Goal: Information Seeking & Learning: Learn about a topic

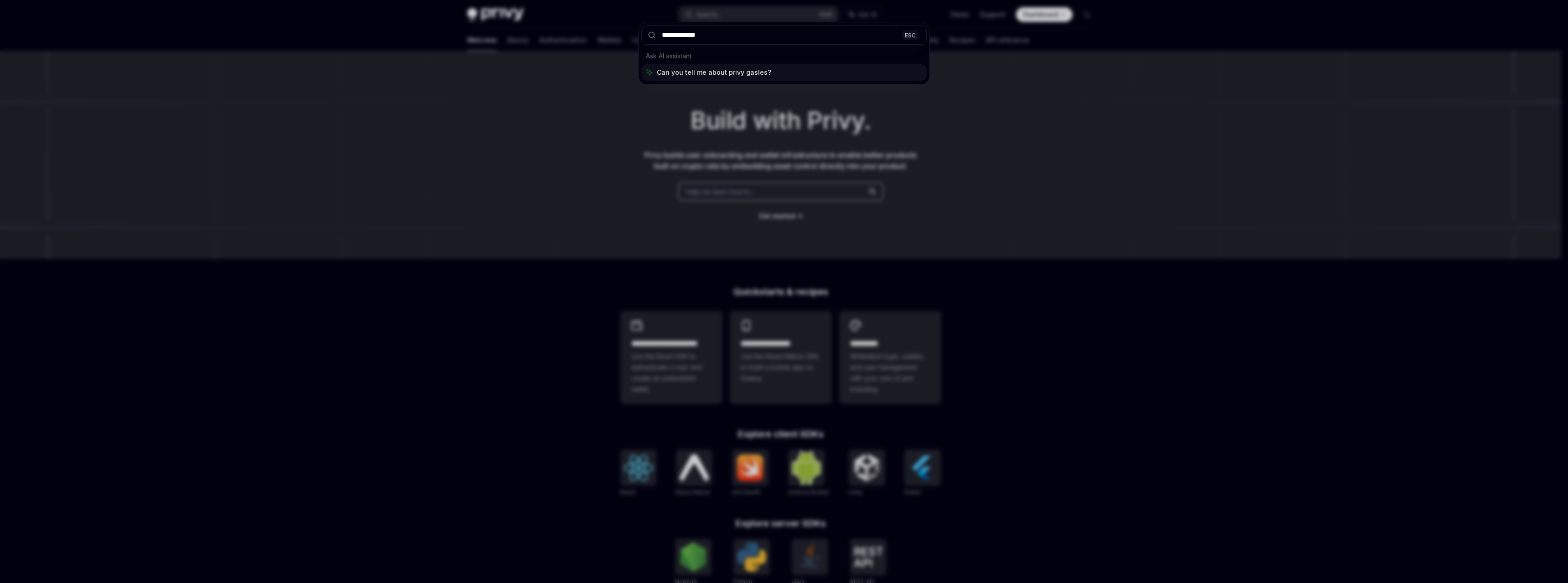
type input "**********"
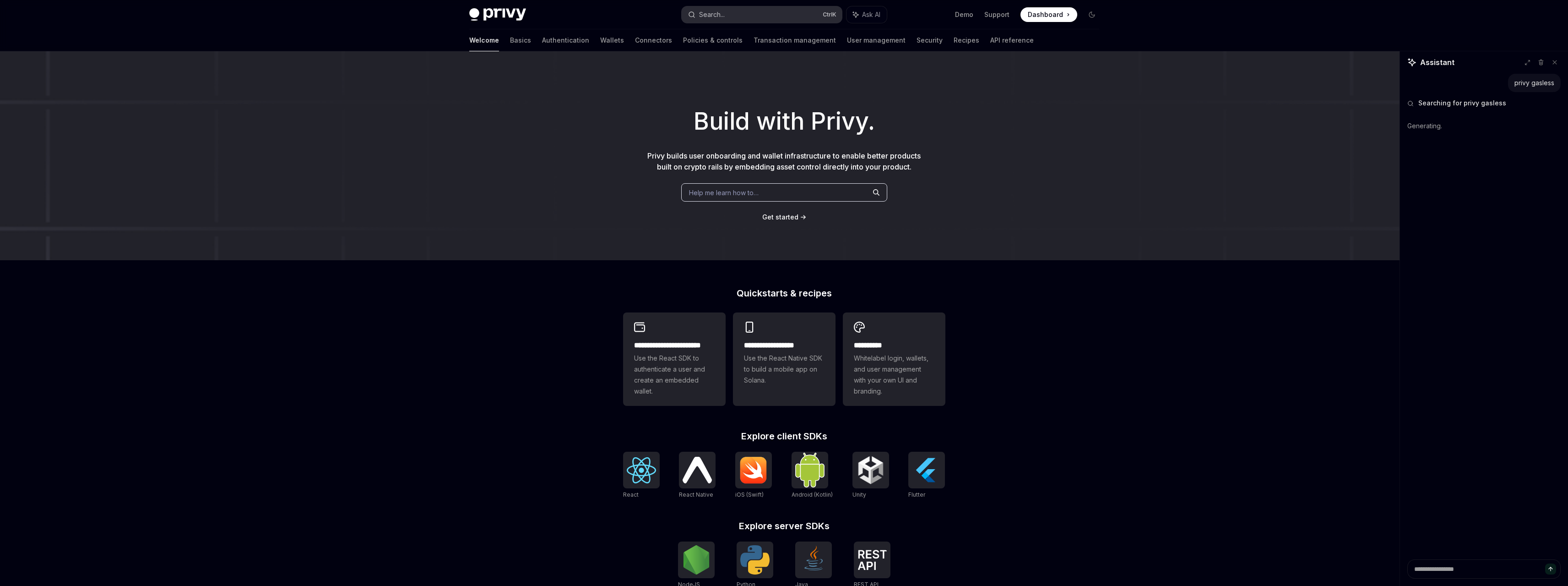
type textarea "*"
click at [732, 13] on button "Search... Ctrl K" at bounding box center [762, 14] width 160 height 17
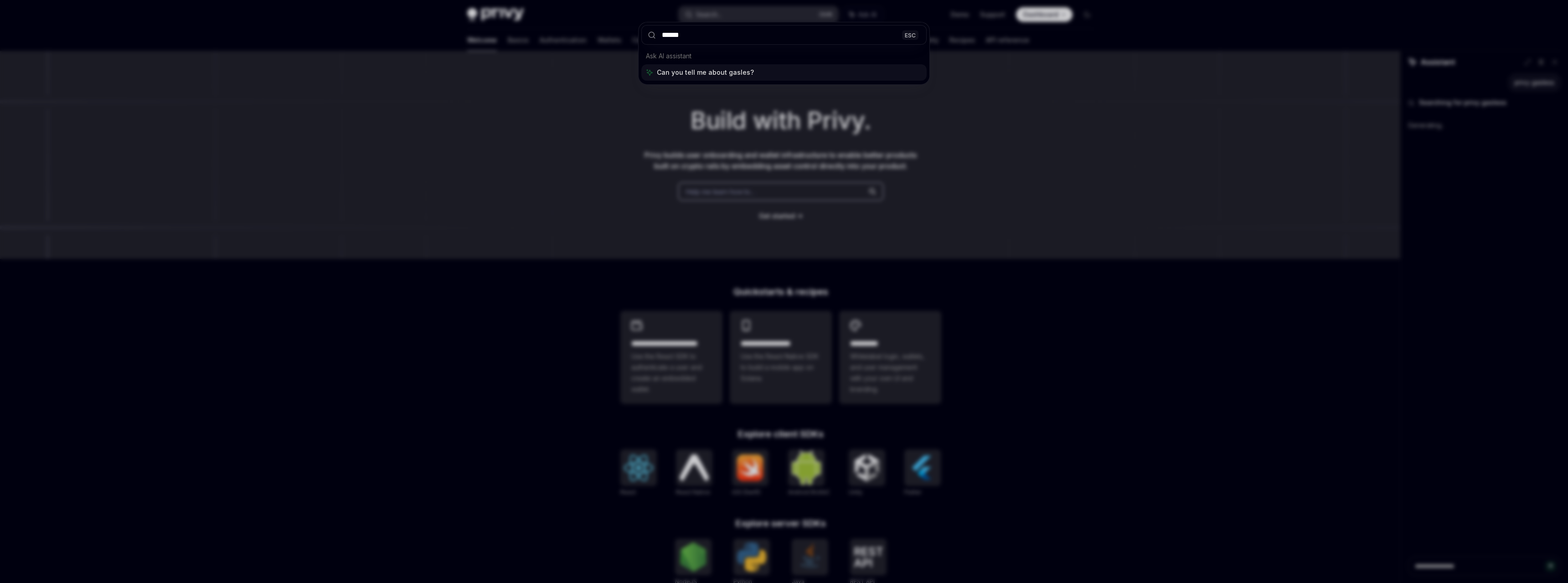
type input "*******"
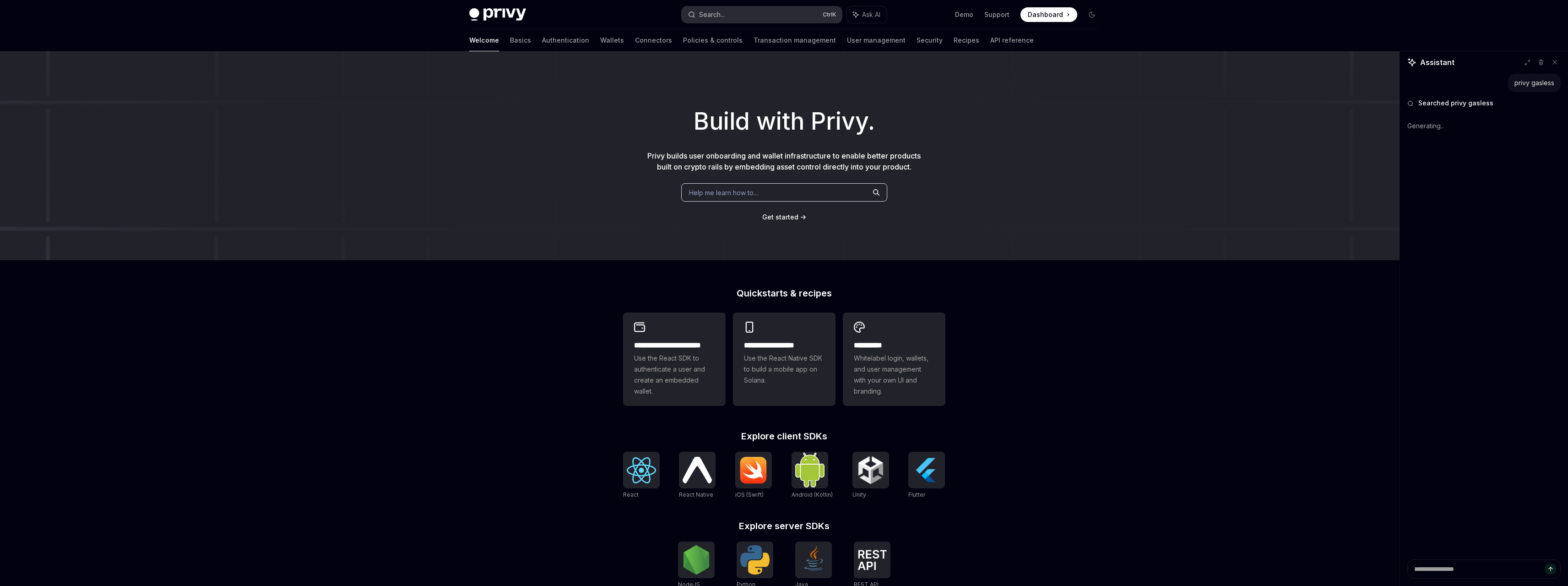
click at [732, 13] on button "Search... Ctrl K" at bounding box center [762, 14] width 160 height 17
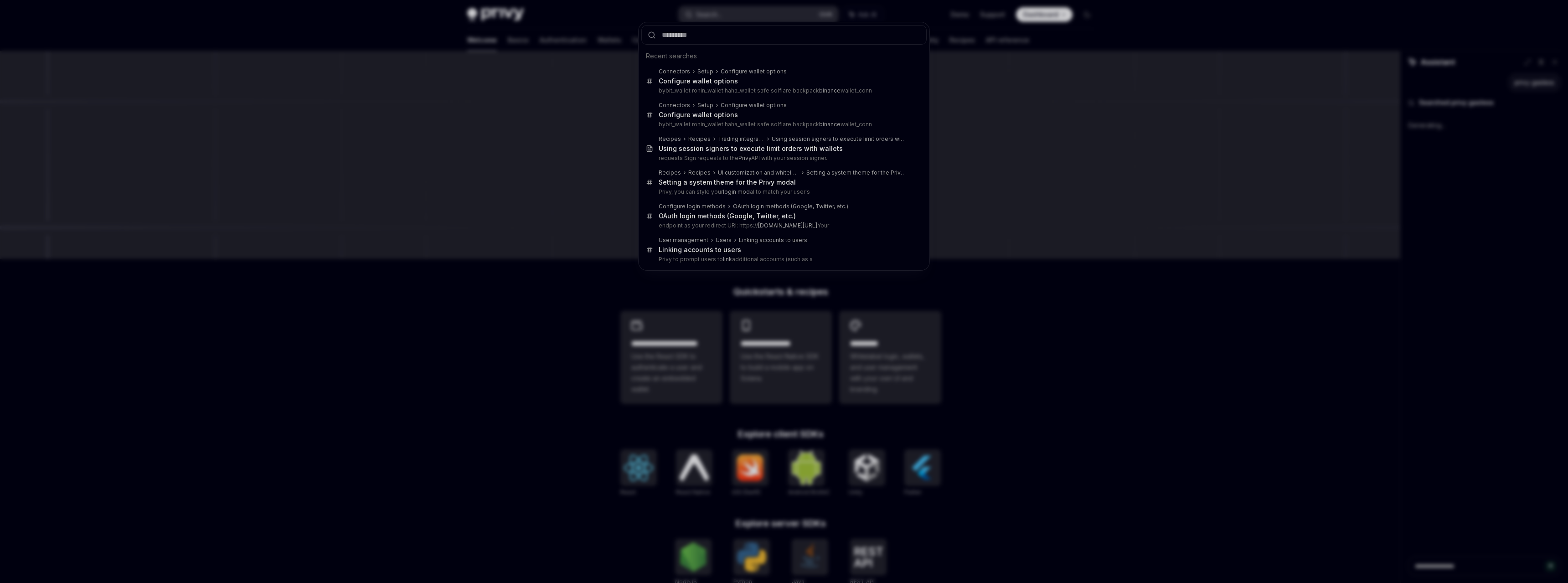
type textarea "*"
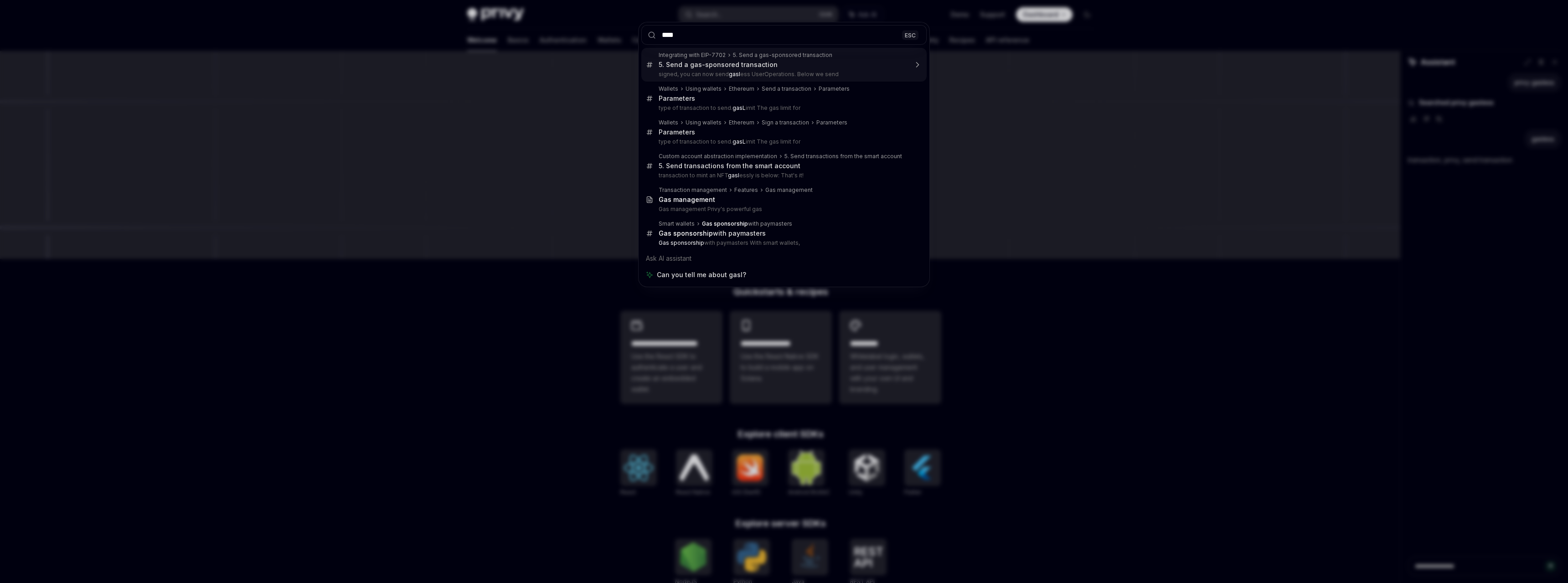
type input "***"
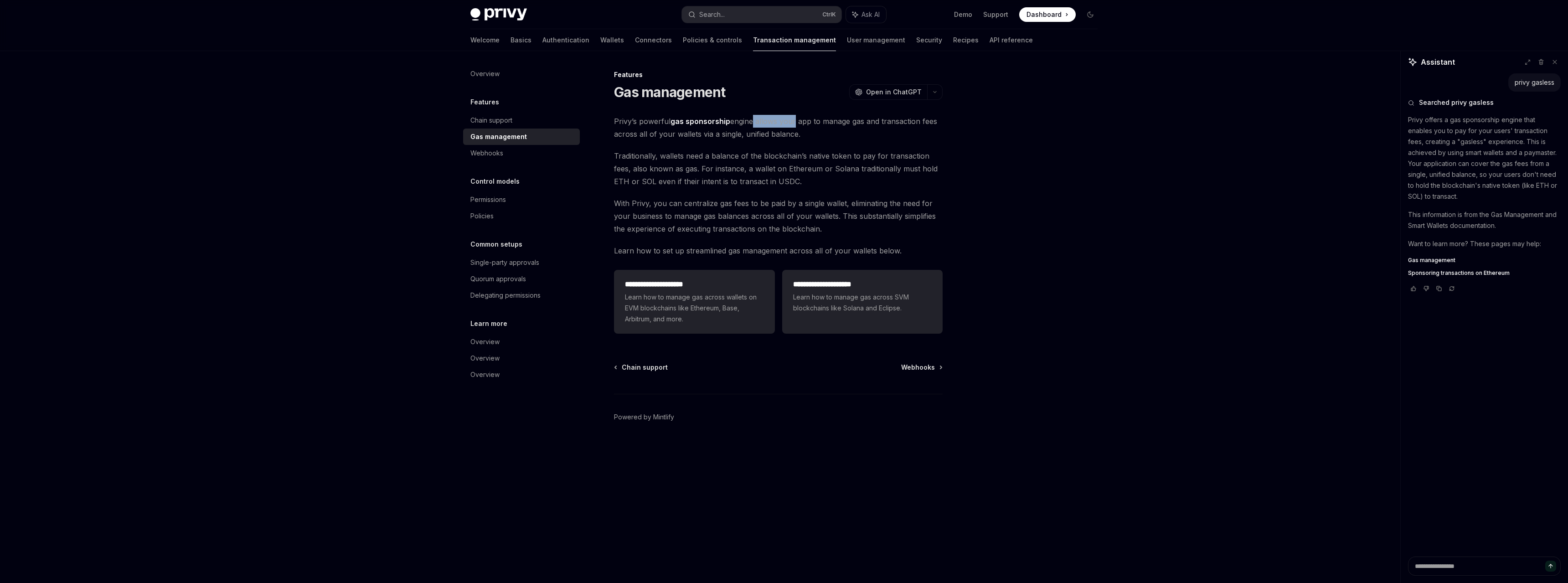
drag, startPoint x: 754, startPoint y: 124, endPoint x: 793, endPoint y: 127, distance: 39.1
click at [793, 127] on span "Privy’s powerful gas sponsorship engine allows your app to manage gas and trans…" at bounding box center [779, 128] width 329 height 26
click at [796, 127] on span "Privy’s powerful gas sponsorship engine allows your app to manage gas and trans…" at bounding box center [779, 128] width 329 height 26
drag, startPoint x: 912, startPoint y: 120, endPoint x: 911, endPoint y: 125, distance: 5.1
click at [911, 125] on span "Privy’s powerful gas sponsorship engine allows your app to manage gas and trans…" at bounding box center [779, 128] width 329 height 26
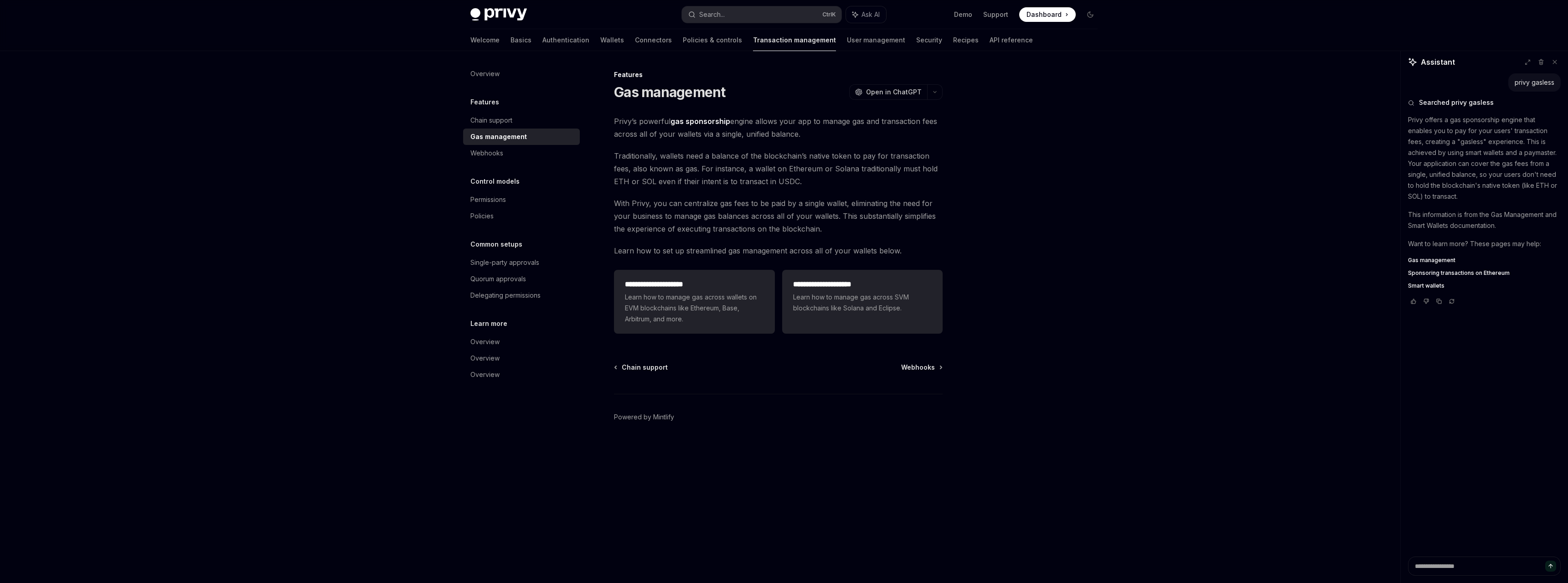
click at [884, 133] on span "Privy’s powerful gas sponsorship engine allows your app to manage gas and trans…" at bounding box center [779, 128] width 329 height 26
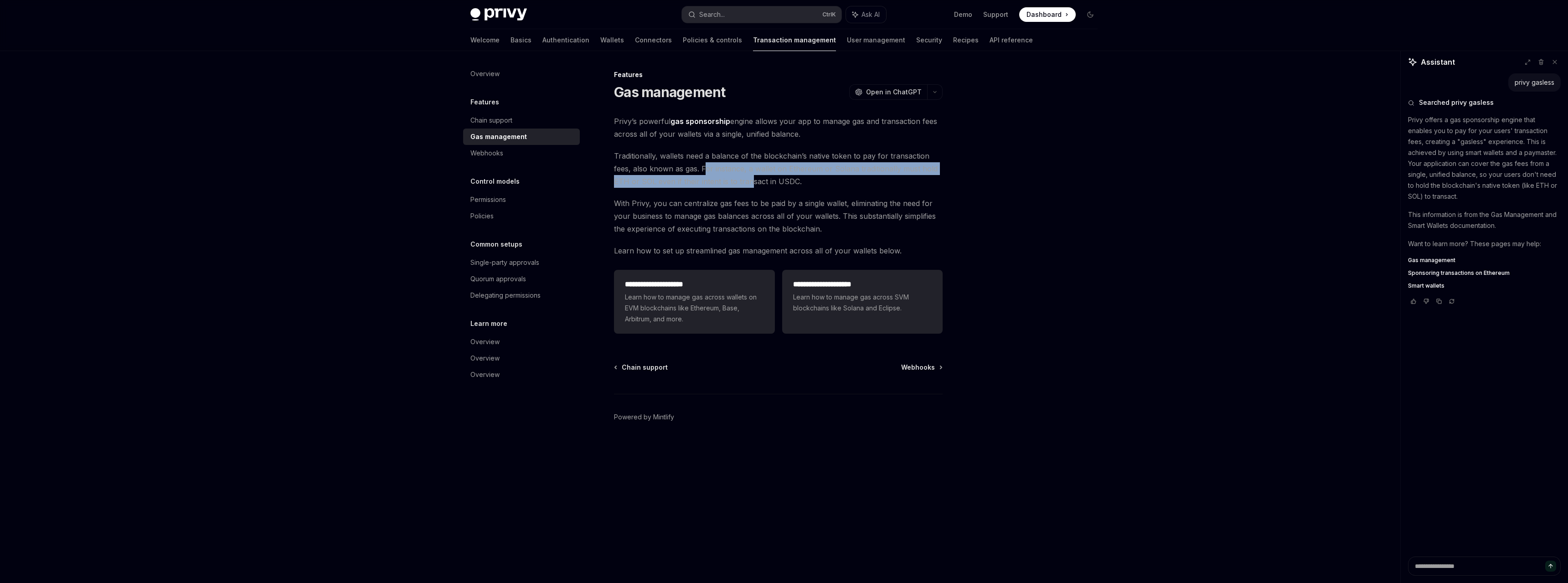
drag, startPoint x: 705, startPoint y: 170, endPoint x: 751, endPoint y: 177, distance: 46.5
click at [751, 177] on span "Traditionally, wallets need a balance of the blockchain’s native token to pay f…" at bounding box center [779, 169] width 329 height 38
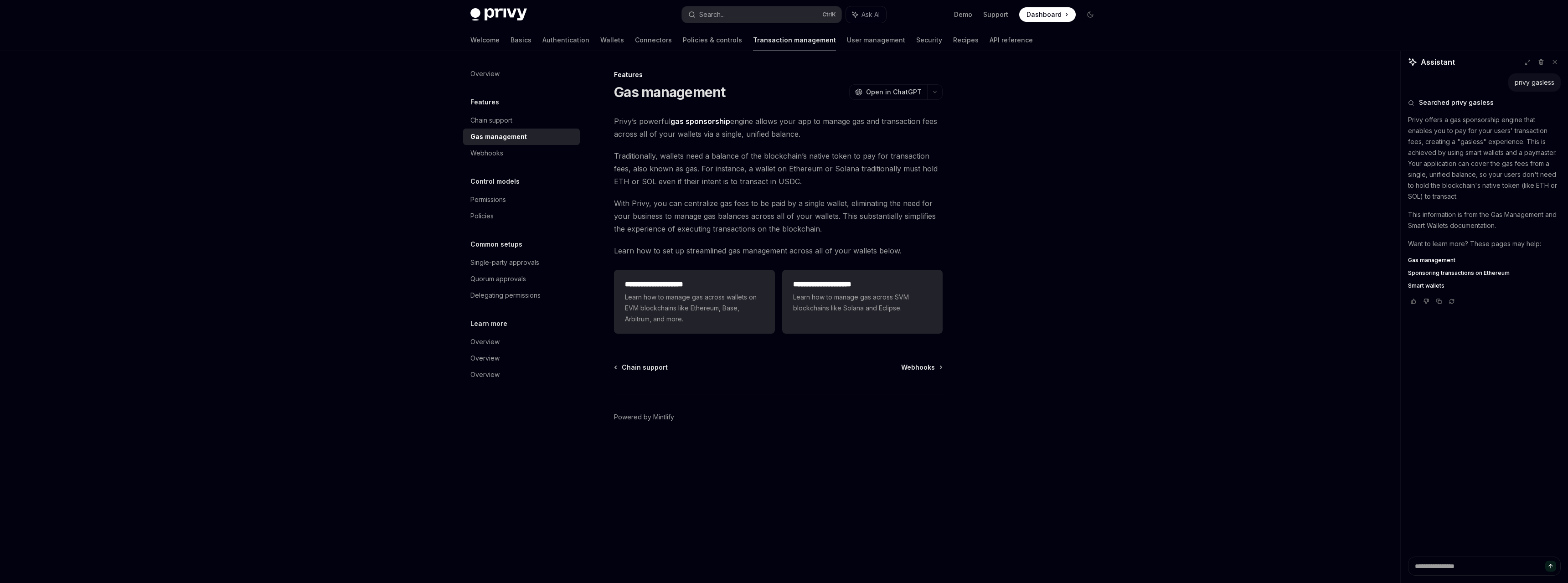
click at [772, 178] on span "Traditionally, wallets need a balance of the blockchain’s native token to pay f…" at bounding box center [779, 169] width 329 height 38
drag, startPoint x: 847, startPoint y: 177, endPoint x: 914, endPoint y: 177, distance: 67.0
click at [914, 177] on span "Traditionally, wallets need a balance of the blockchain’s native token to pay f…" at bounding box center [779, 169] width 329 height 38
drag, startPoint x: 669, startPoint y: 190, endPoint x: 688, endPoint y: 189, distance: 19.0
click at [688, 189] on div "**********" at bounding box center [779, 226] width 329 height 222
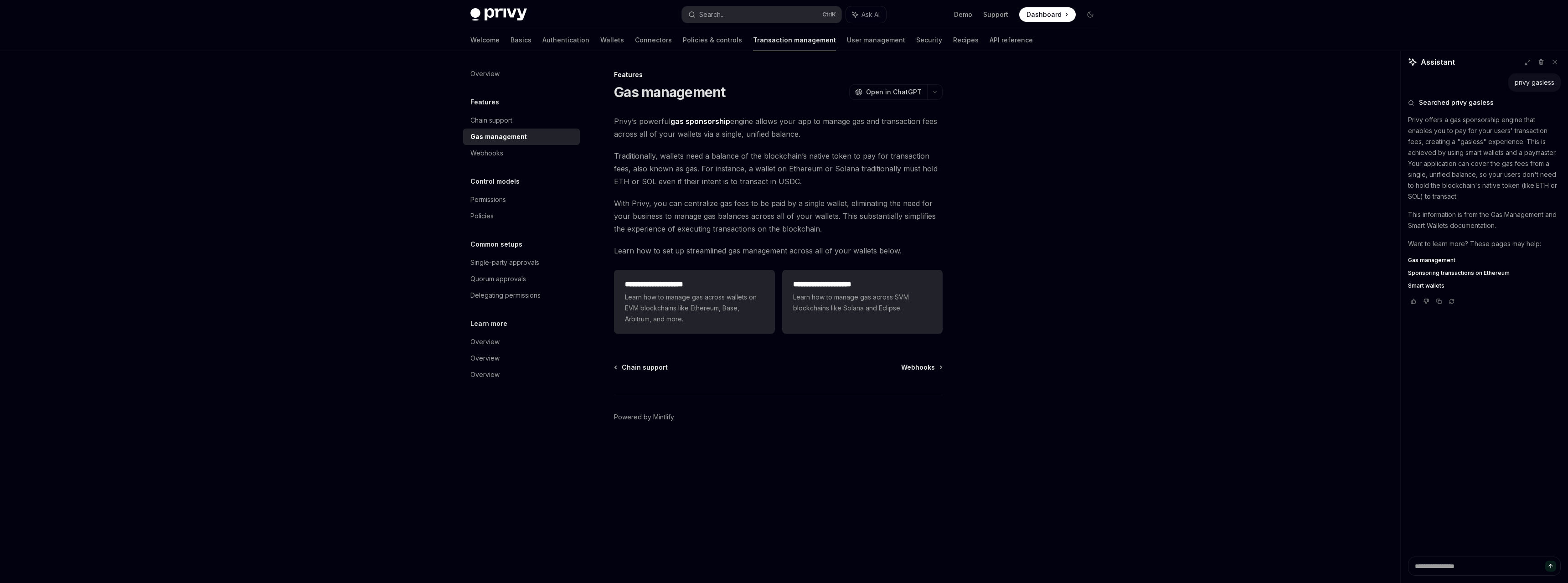
click at [706, 187] on span "Traditionally, wallets need a balance of the blockchain’s native token to pay f…" at bounding box center [779, 169] width 329 height 38
click at [656, 209] on span "With Privy, you can centralize gas fees to be paid by a single wallet, eliminat…" at bounding box center [779, 215] width 329 height 38
drag, startPoint x: 670, startPoint y: 209, endPoint x: 727, endPoint y: 209, distance: 57.0
click at [698, 209] on span "With Privy, you can centralize gas fees to be paid by a single wallet, eliminat…" at bounding box center [779, 215] width 329 height 38
click at [730, 209] on span "With Privy, you can centralize gas fees to be paid by a single wallet, eliminat…" at bounding box center [779, 215] width 329 height 38
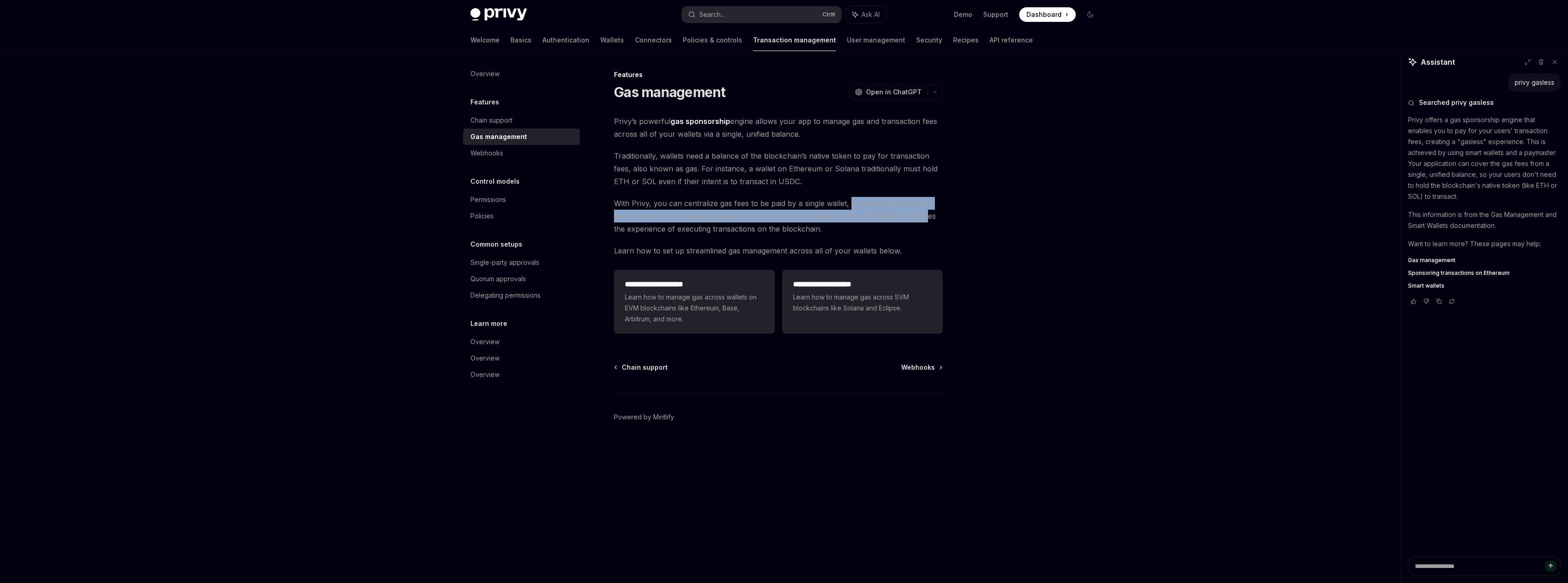
drag, startPoint x: 858, startPoint y: 206, endPoint x: 926, endPoint y: 211, distance: 68.2
click at [926, 211] on span "With Privy, you can centralize gas fees to be paid by a single wallet, eliminat…" at bounding box center [779, 215] width 329 height 38
drag, startPoint x: 717, startPoint y: 224, endPoint x: 744, endPoint y: 223, distance: 27.0
click at [740, 223] on span "With Privy, you can centralize gas fees to be paid by a single wallet, eliminat…" at bounding box center [779, 215] width 329 height 38
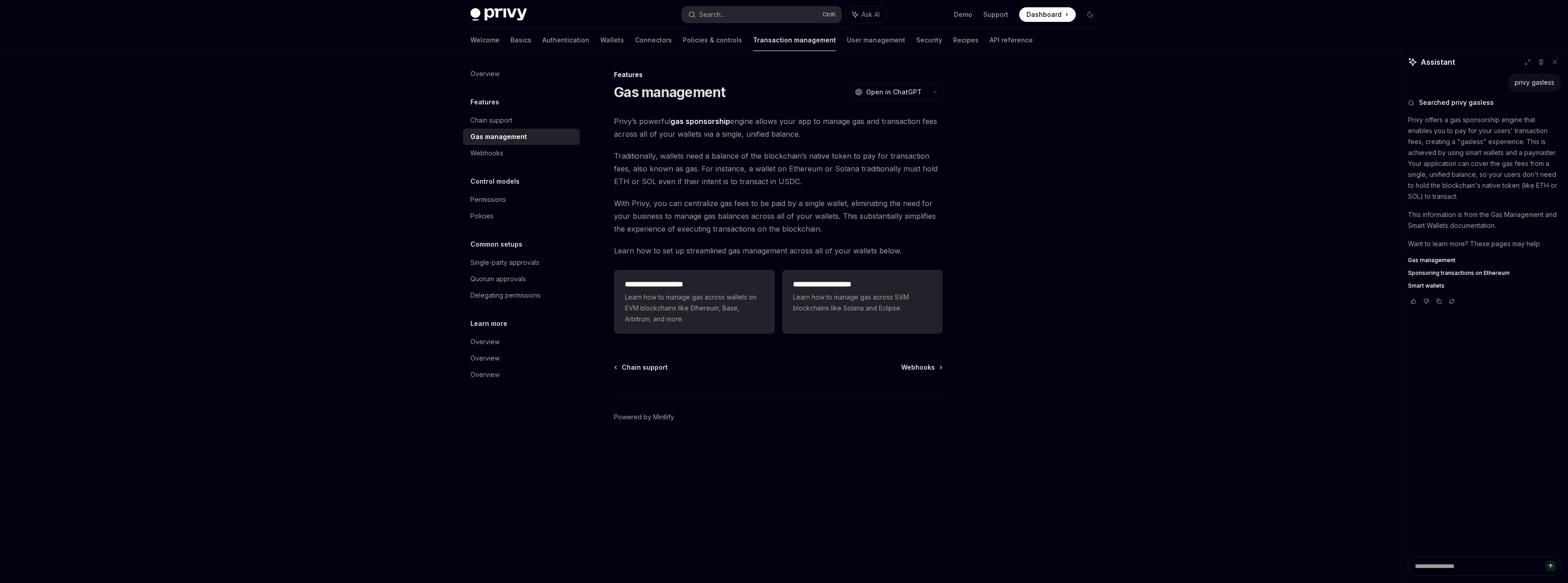
click at [771, 222] on span "With Privy, you can centralize gas fees to be paid by a single wallet, eliminat…" at bounding box center [779, 215] width 329 height 38
drag, startPoint x: 855, startPoint y: 218, endPoint x: 889, endPoint y: 224, distance: 34.5
click at [889, 224] on span "With Privy, you can centralize gas fees to be paid by a single wallet, eliminat…" at bounding box center [779, 215] width 329 height 38
drag, startPoint x: 863, startPoint y: 232, endPoint x: 731, endPoint y: 228, distance: 132.1
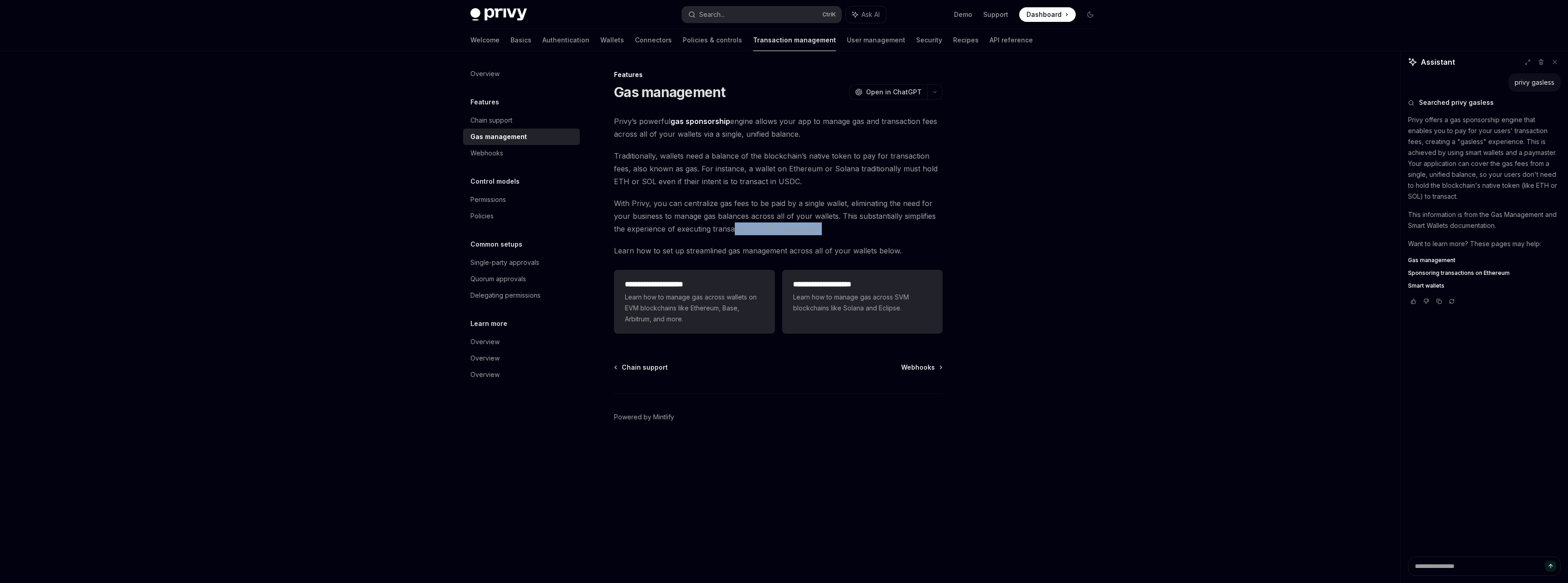
click at [732, 228] on span "With Privy, you can centralize gas fees to be paid by a single wallet, eliminat…" at bounding box center [779, 215] width 329 height 38
click at [730, 228] on span "With Privy, you can centralize gas fees to be paid by a single wallet, eliminat…" at bounding box center [779, 215] width 329 height 38
click at [527, 264] on div "Single-party approvals" at bounding box center [505, 262] width 69 height 11
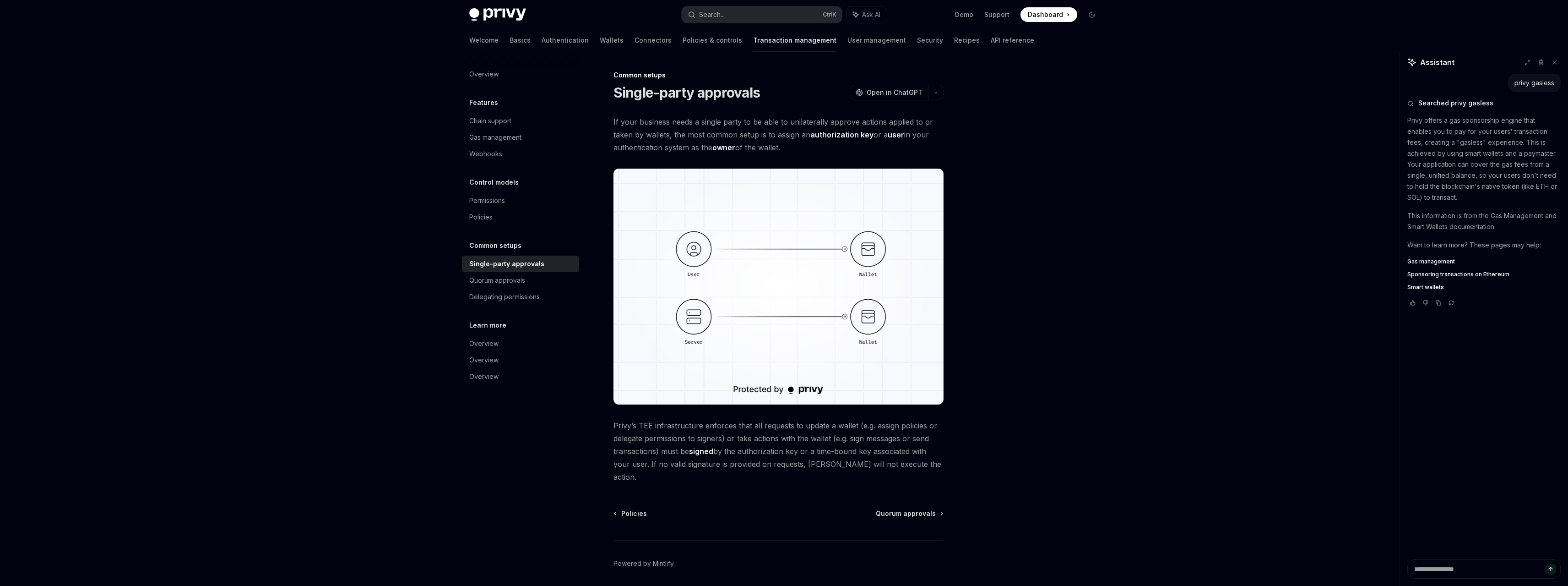
type textarea "*"
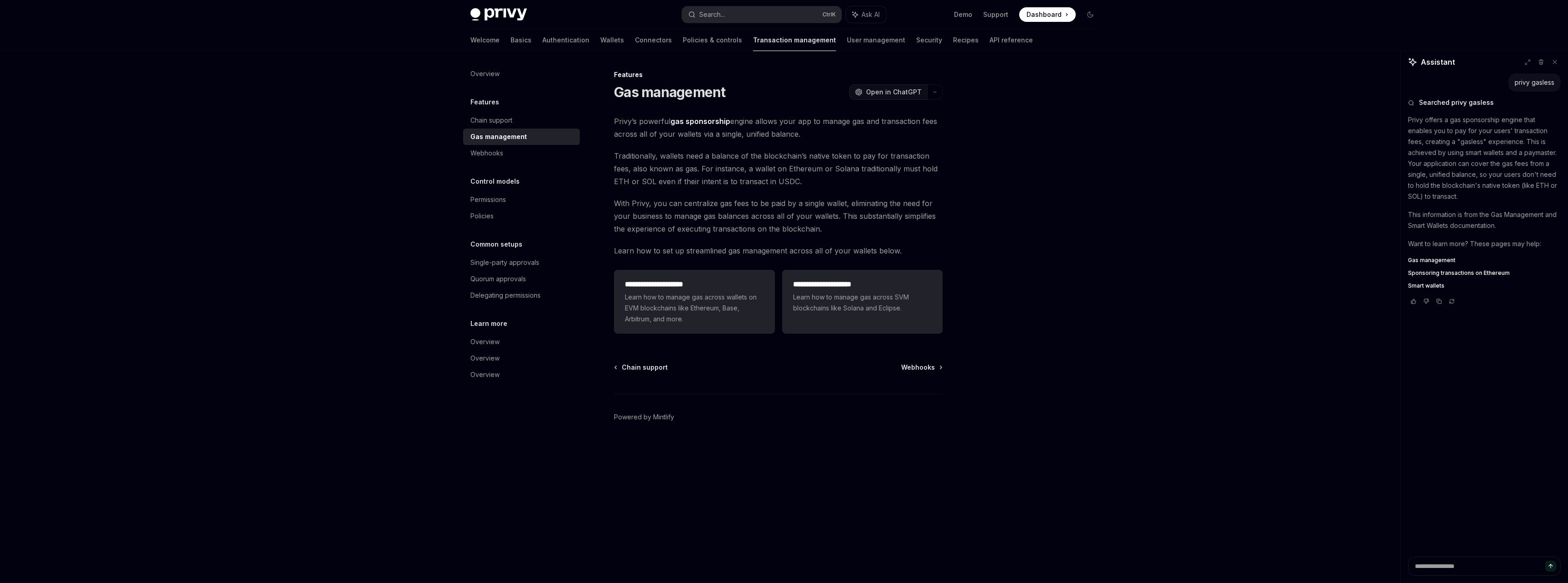
click at [884, 99] on button "OpenAI Open in ChatGPT" at bounding box center [888, 92] width 78 height 15
